Goal: Task Accomplishment & Management: Use online tool/utility

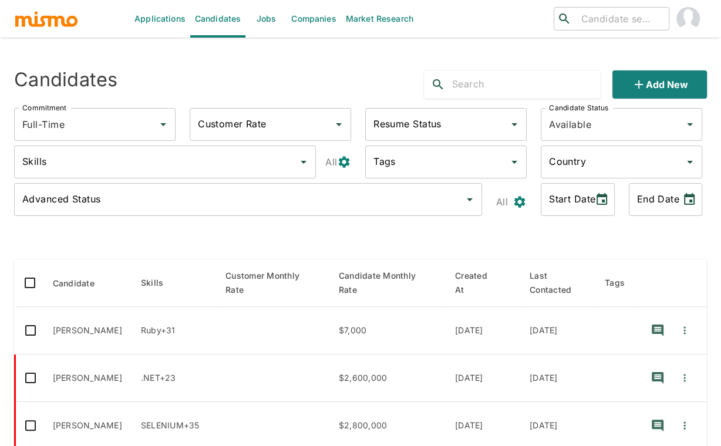
click at [268, 16] on link "Jobs" at bounding box center [265, 19] width 41 height 38
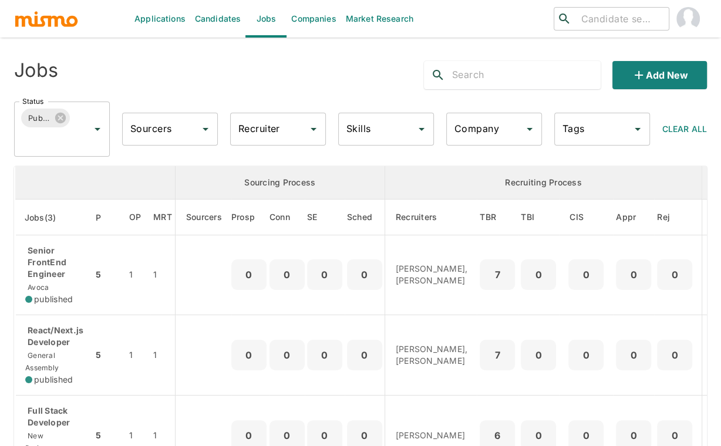
click at [208, 77] on div "Jobs" at bounding box center [151, 71] width 292 height 38
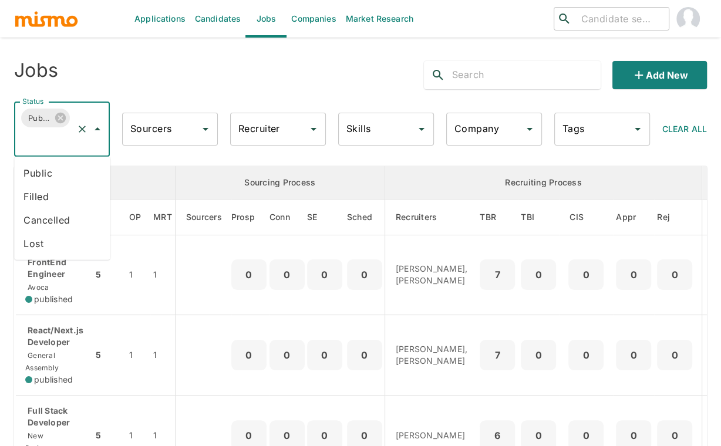
click at [61, 142] on input "Status" at bounding box center [45, 140] width 52 height 22
click at [50, 170] on li "Public" at bounding box center [62, 172] width 96 height 23
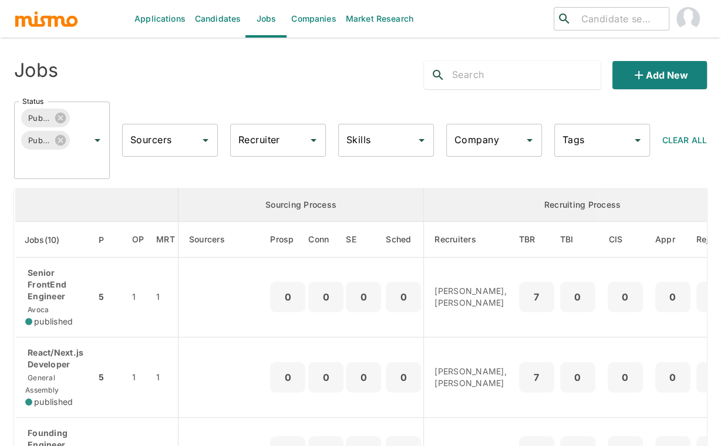
click at [492, 146] on input "Company" at bounding box center [484, 140] width 67 height 22
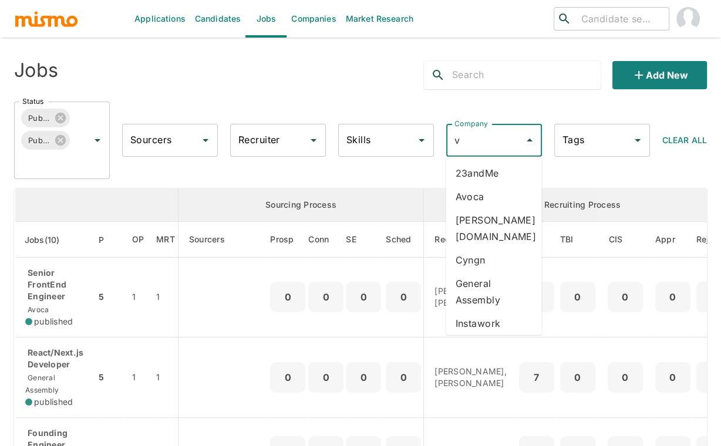
type input "va"
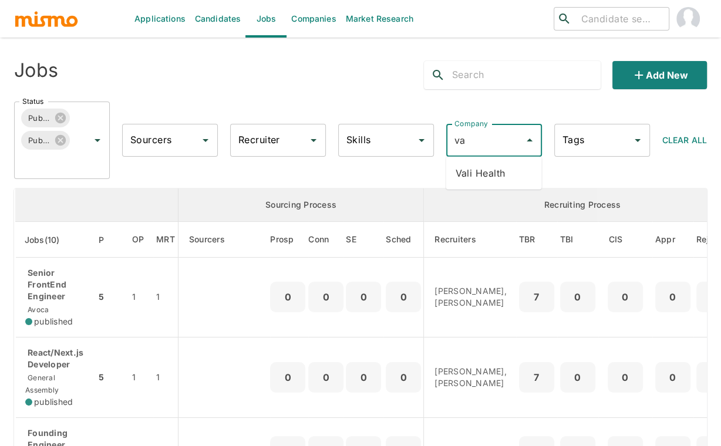
click at [505, 171] on li "Vali Health" at bounding box center [493, 172] width 96 height 23
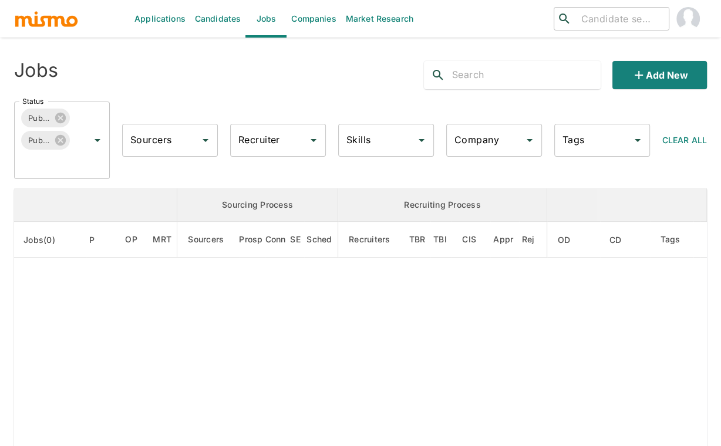
type input "Vali Health"
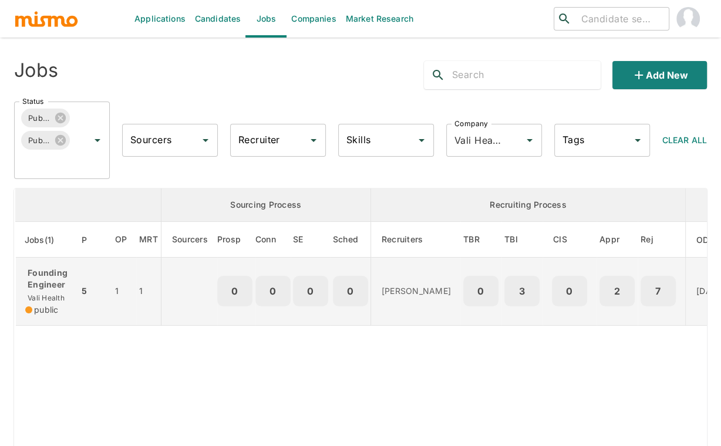
click at [46, 280] on p "Founding Engineer" at bounding box center [47, 278] width 44 height 23
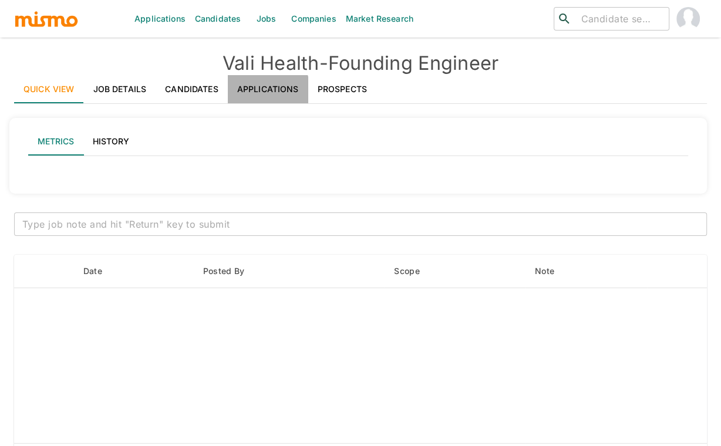
click at [265, 93] on link "Applications" at bounding box center [268, 89] width 80 height 28
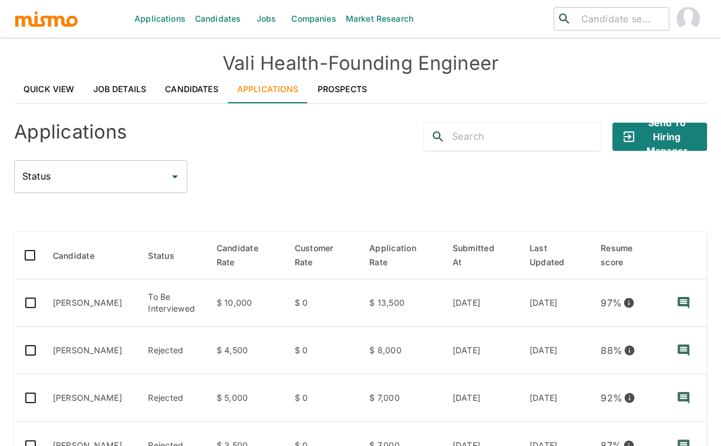
click at [251, 151] on div "Applications Send to Hiring Manager Status Status" at bounding box center [360, 153] width 692 height 80
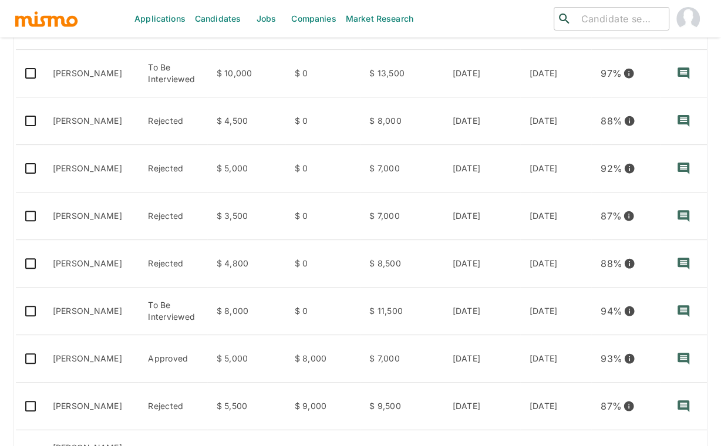
scroll to position [235, 0]
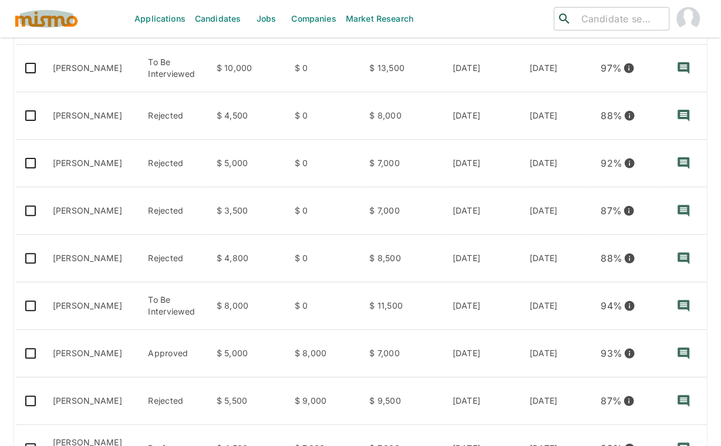
click at [60, 25] on img "button" at bounding box center [46, 19] width 65 height 18
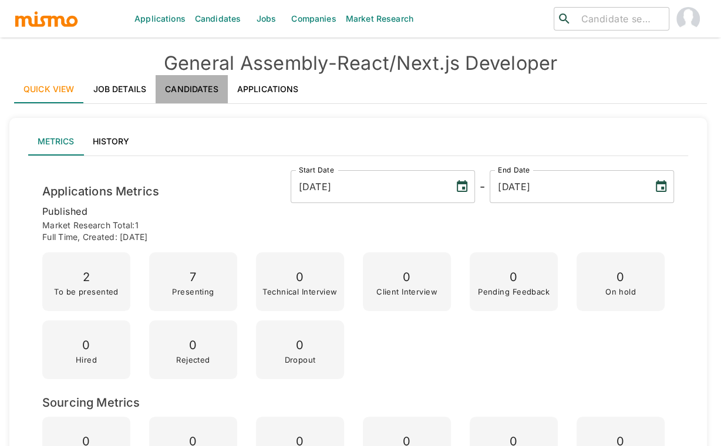
click at [201, 88] on link "Candidates" at bounding box center [191, 89] width 72 height 28
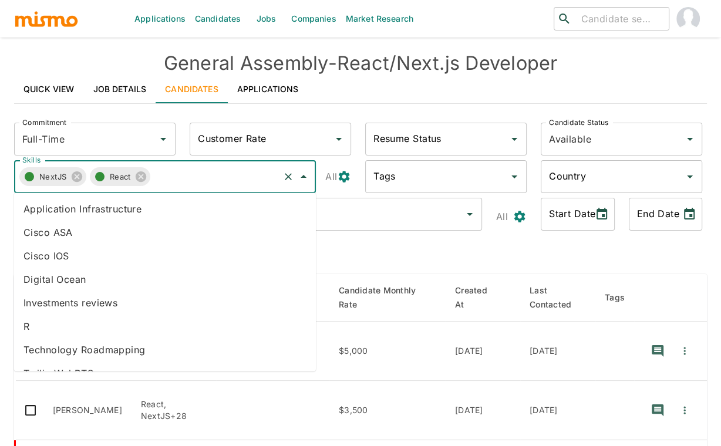
click at [211, 181] on input "Skills" at bounding box center [213, 176] width 127 height 22
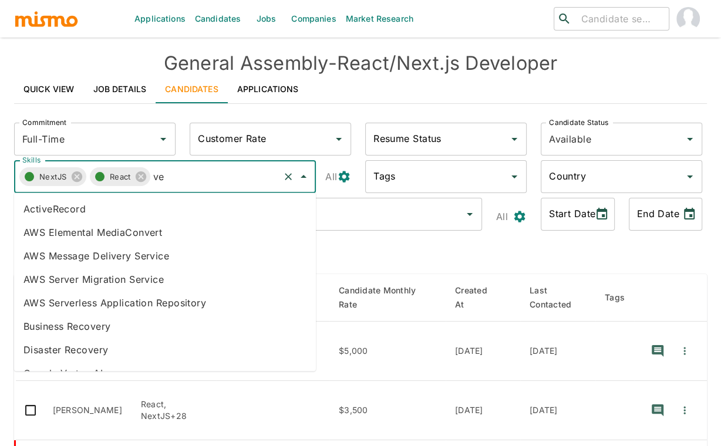
type input "v"
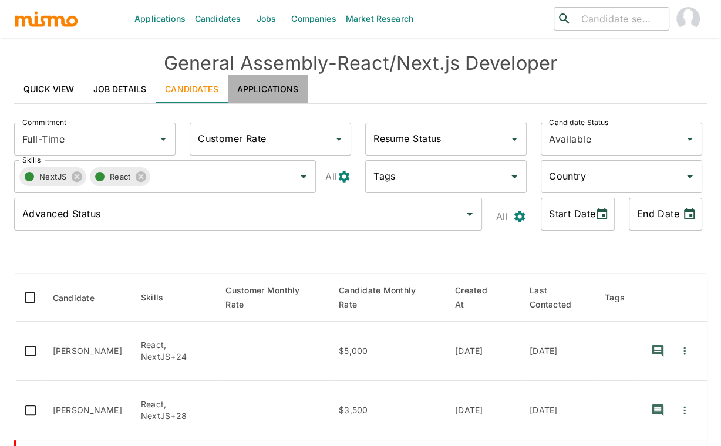
click at [279, 93] on link "Applications" at bounding box center [268, 89] width 80 height 28
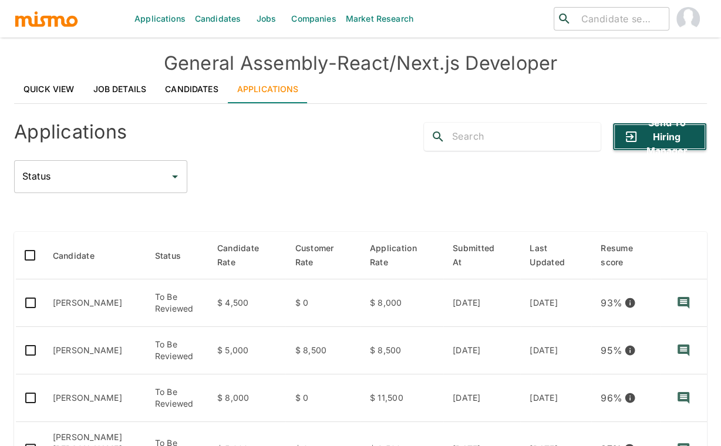
click at [670, 140] on button "Send to Hiring Manager" at bounding box center [659, 137] width 94 height 28
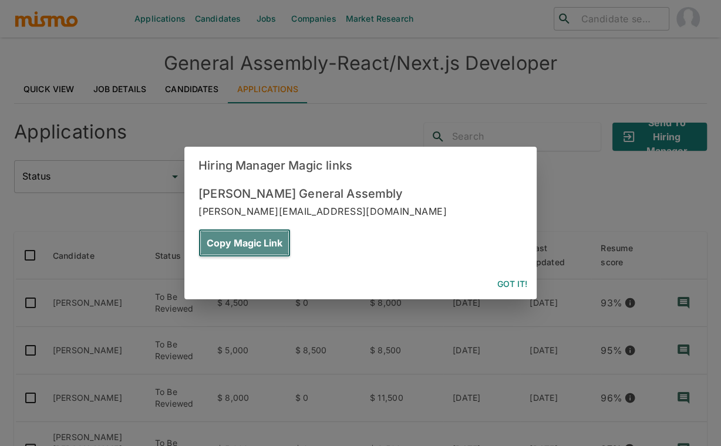
click at [290, 229] on button "Copy Magic Link" at bounding box center [244, 243] width 92 height 28
